Goal: Navigation & Orientation: Find specific page/section

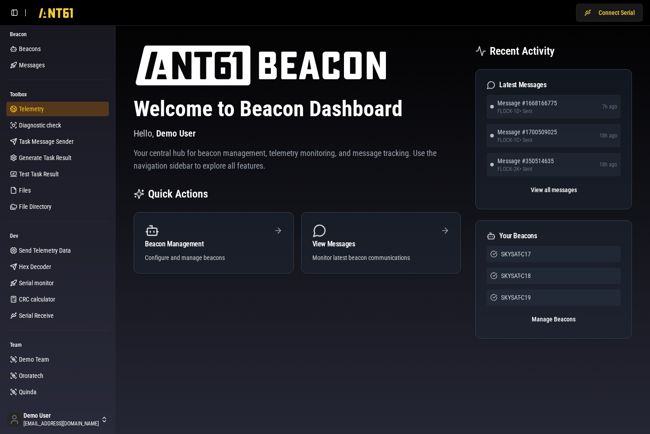
click at [46, 110] on link "Telemetry" at bounding box center [57, 109] width 103 height 14
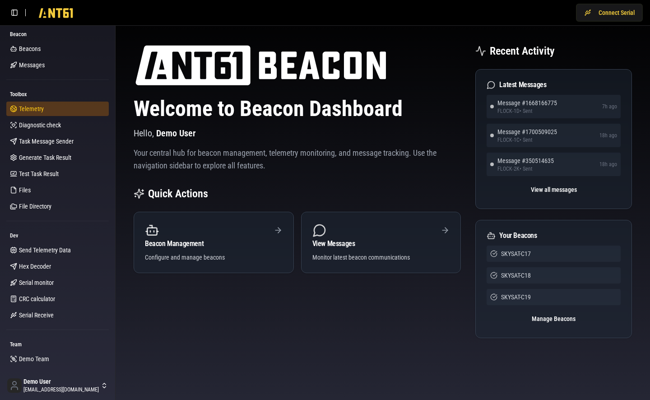
click at [33, 112] on span "Telemetry" at bounding box center [31, 108] width 25 height 9
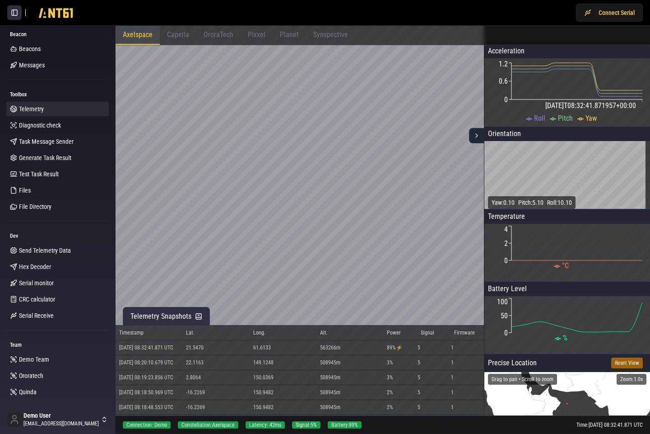
click at [16, 12] on button at bounding box center [14, 12] width 14 height 14
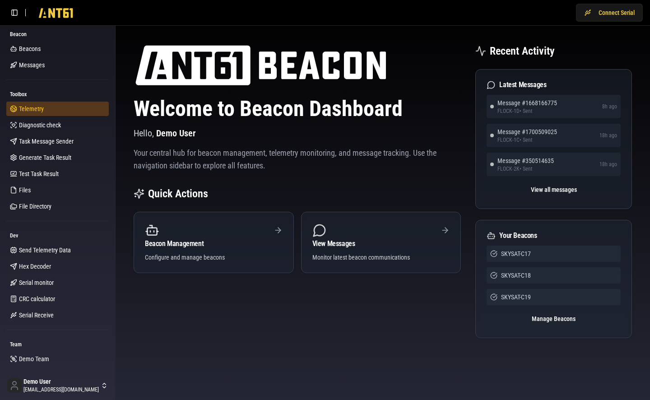
click at [49, 105] on link "Telemetry" at bounding box center [57, 109] width 103 height 14
click at [33, 107] on span "Telemetry" at bounding box center [31, 108] width 25 height 9
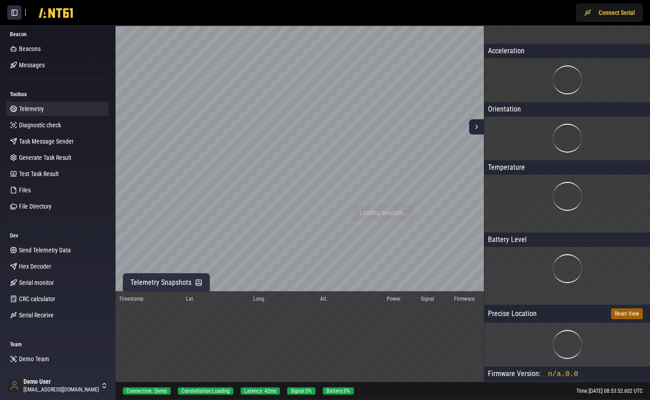
click at [12, 16] on button at bounding box center [14, 12] width 14 height 14
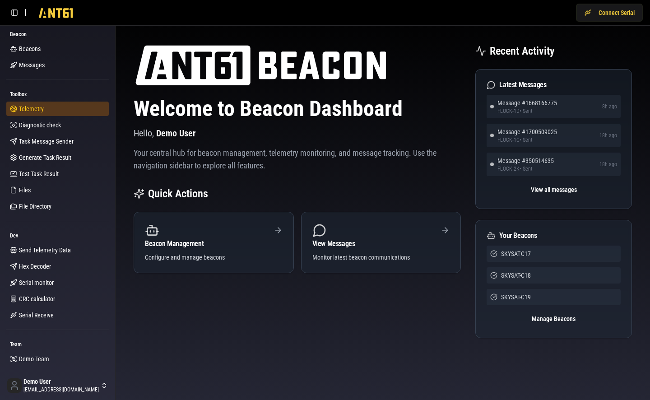
click at [43, 103] on link "Telemetry" at bounding box center [57, 109] width 103 height 14
